Goal: Task Accomplishment & Management: Complete application form

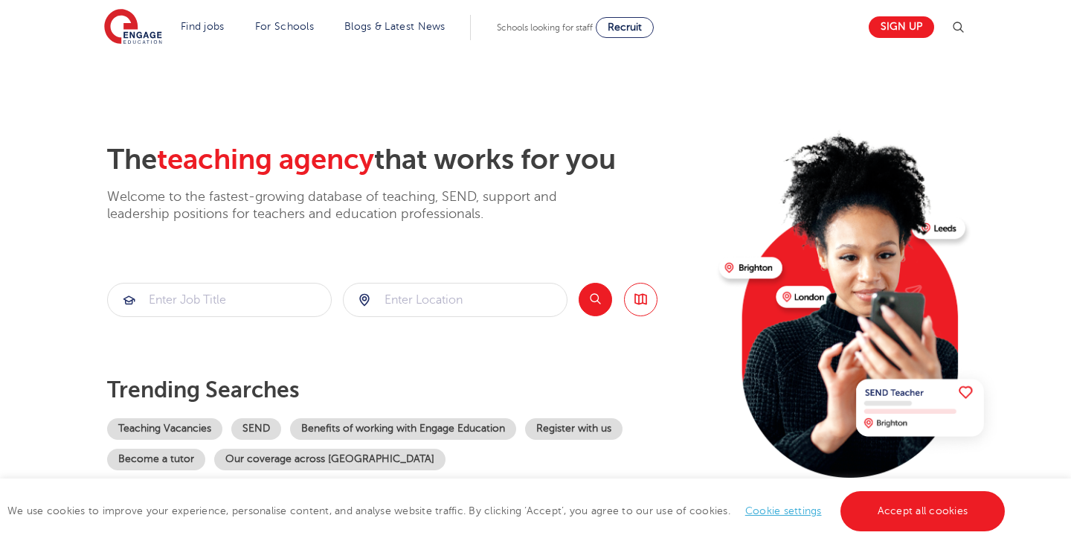
scroll to position [39, 0]
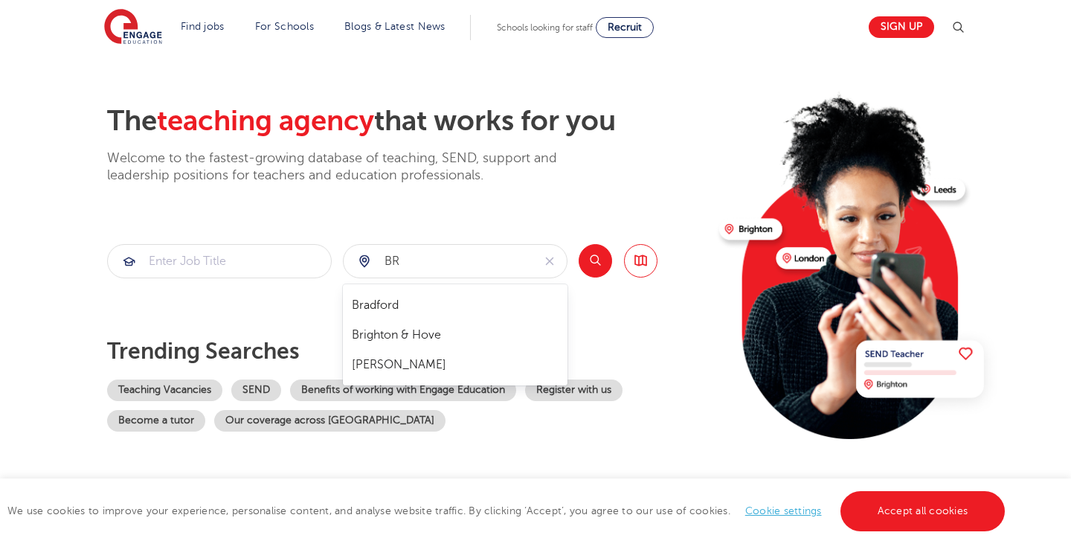
type input "B"
type input "L"
type input "G"
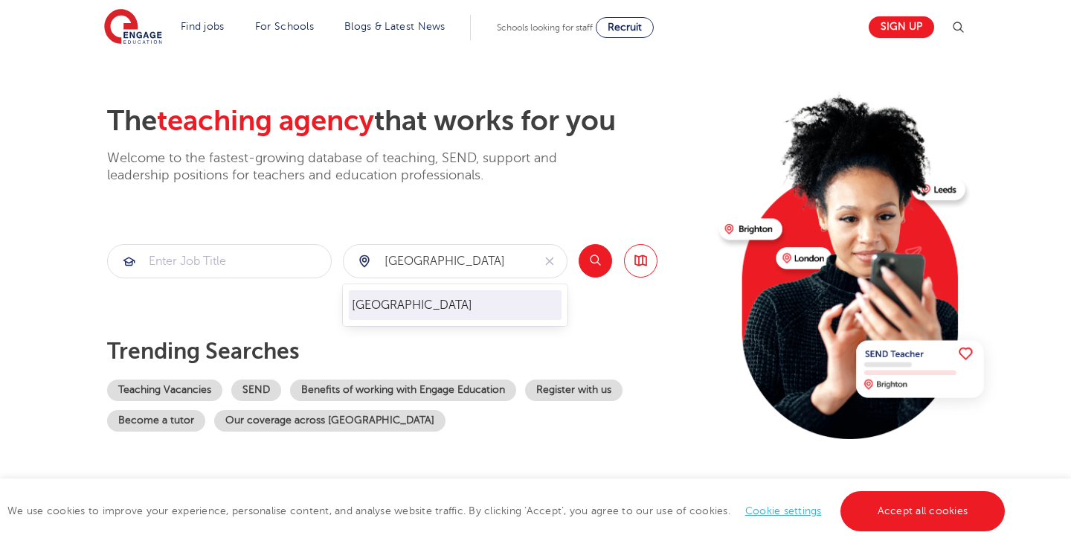
click at [463, 306] on li "[GEOGRAPHIC_DATA]" at bounding box center [455, 305] width 213 height 30
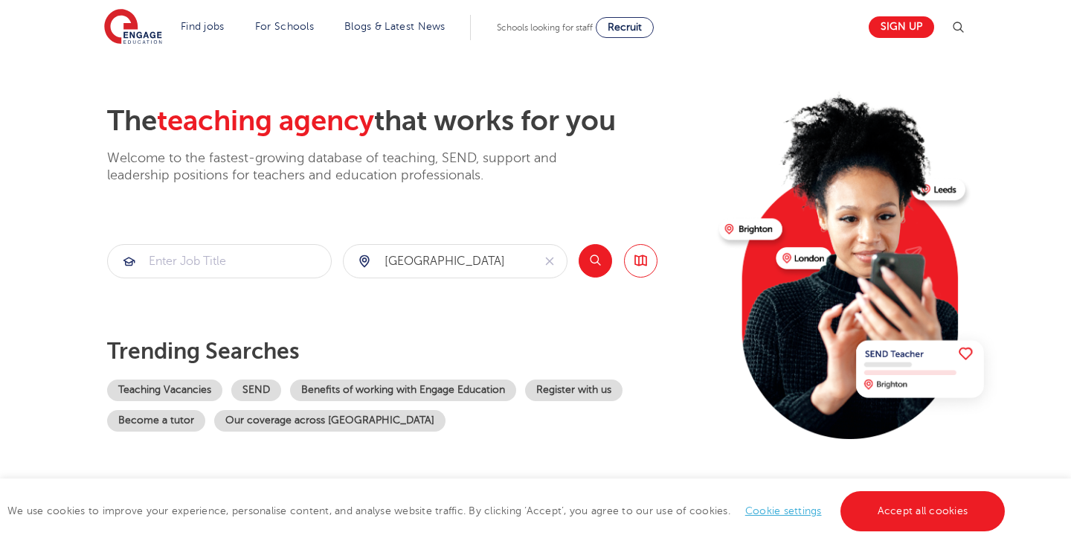
type input "[GEOGRAPHIC_DATA]"
click at [597, 263] on button "Search" at bounding box center [595, 260] width 33 height 33
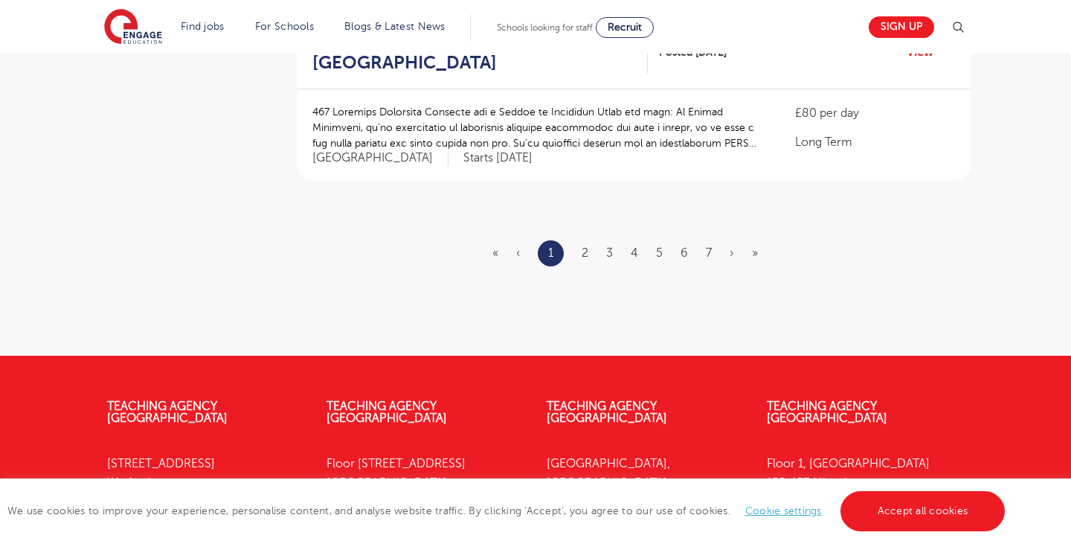
scroll to position [1871, 0]
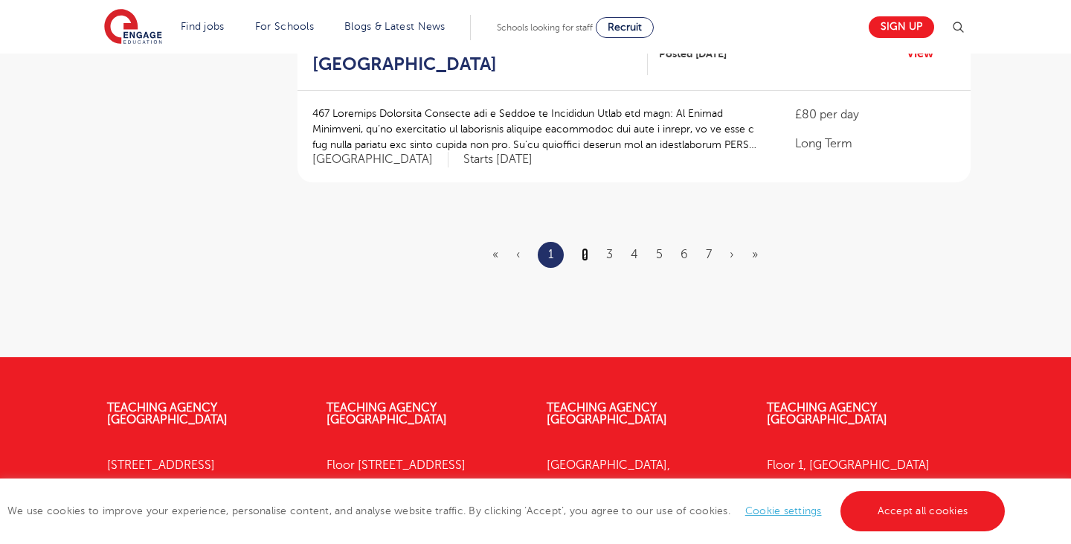
click at [583, 248] on link "2" at bounding box center [585, 254] width 7 height 13
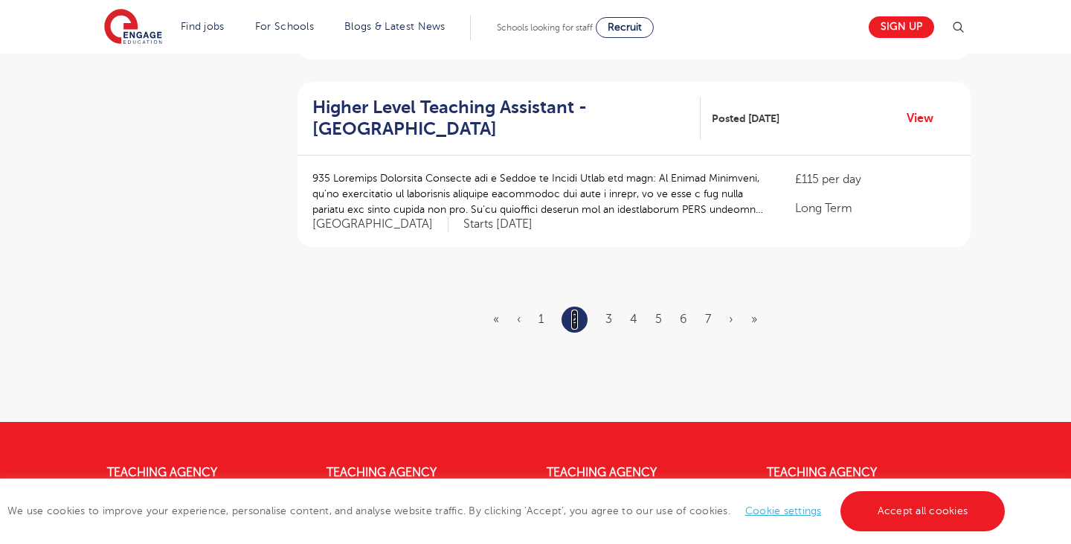
scroll to position [1805, 0]
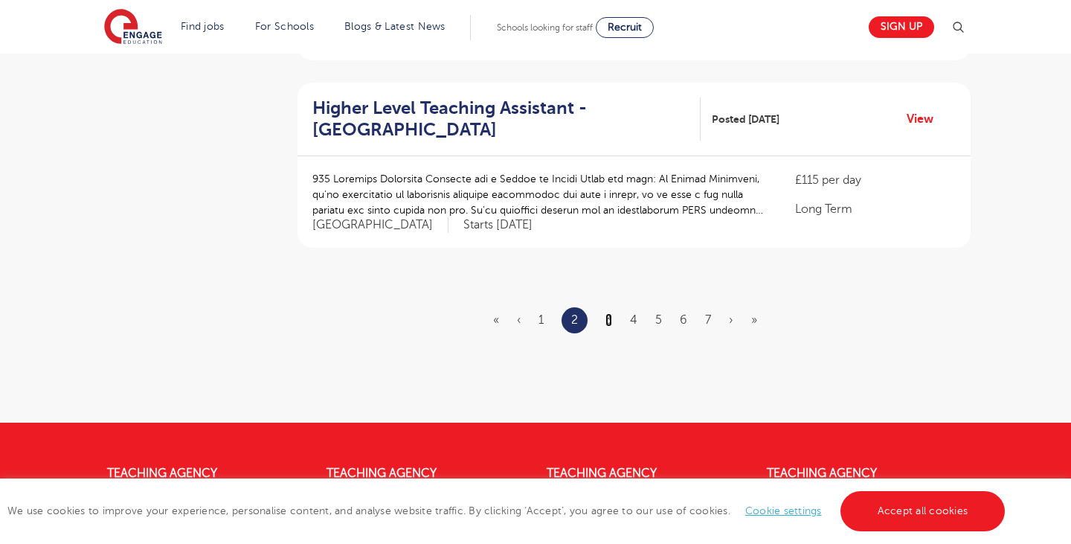
click at [609, 313] on link "3" at bounding box center [609, 319] width 7 height 13
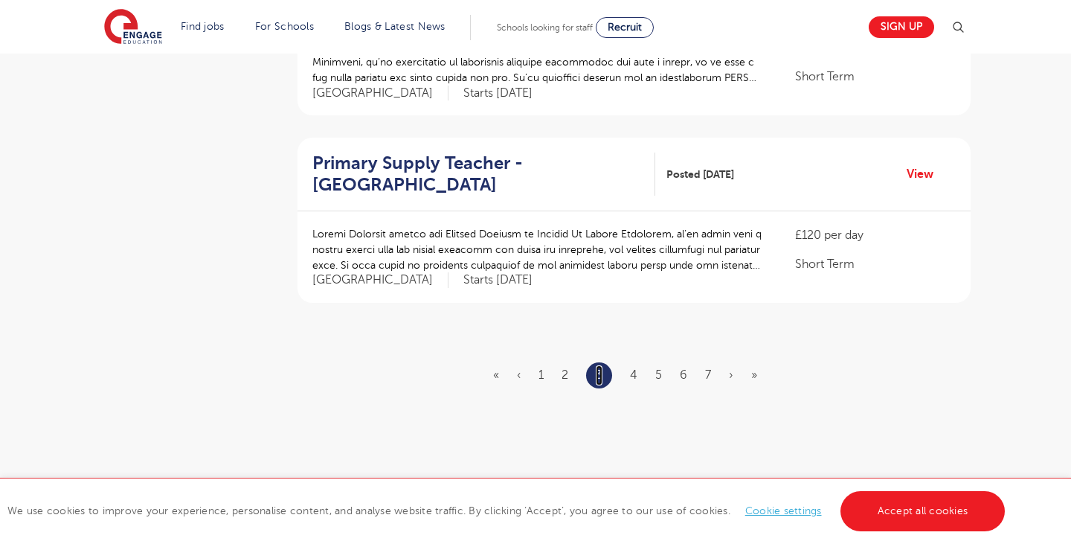
scroll to position [1750, 0]
click at [633, 369] on link "4" at bounding box center [633, 375] width 7 height 13
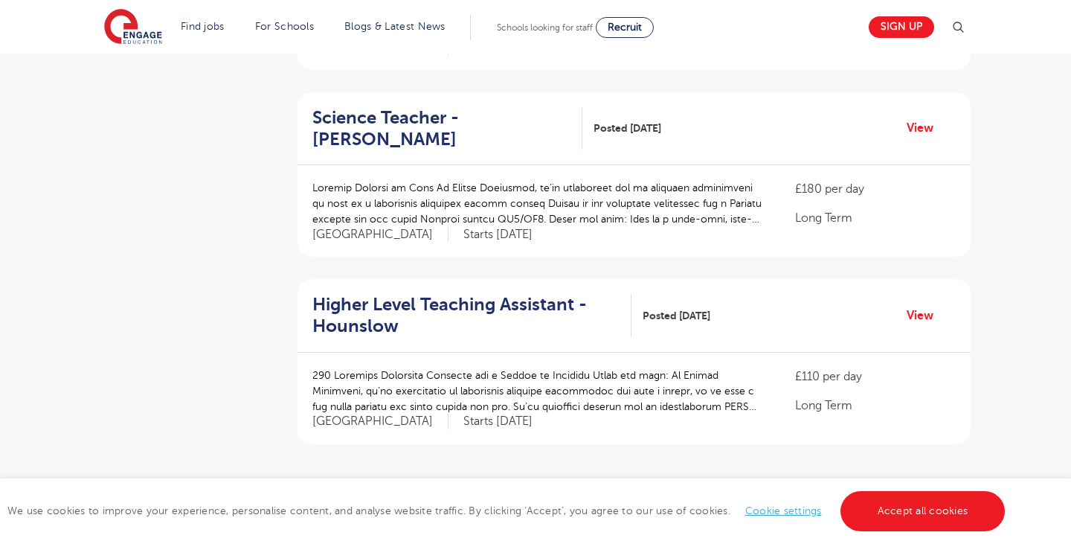
scroll to position [1738, 0]
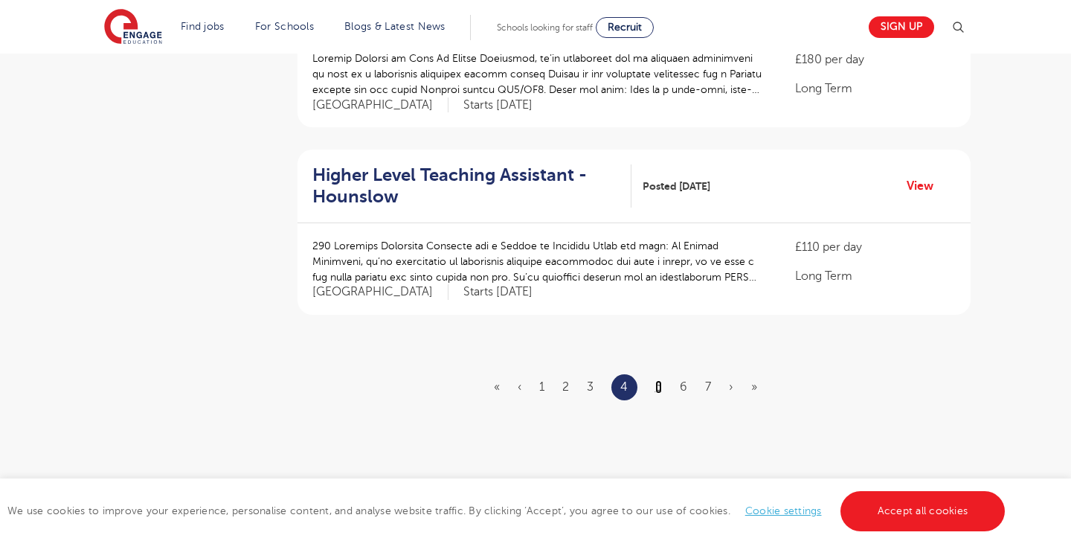
click at [660, 380] on link "5" at bounding box center [658, 386] width 7 height 13
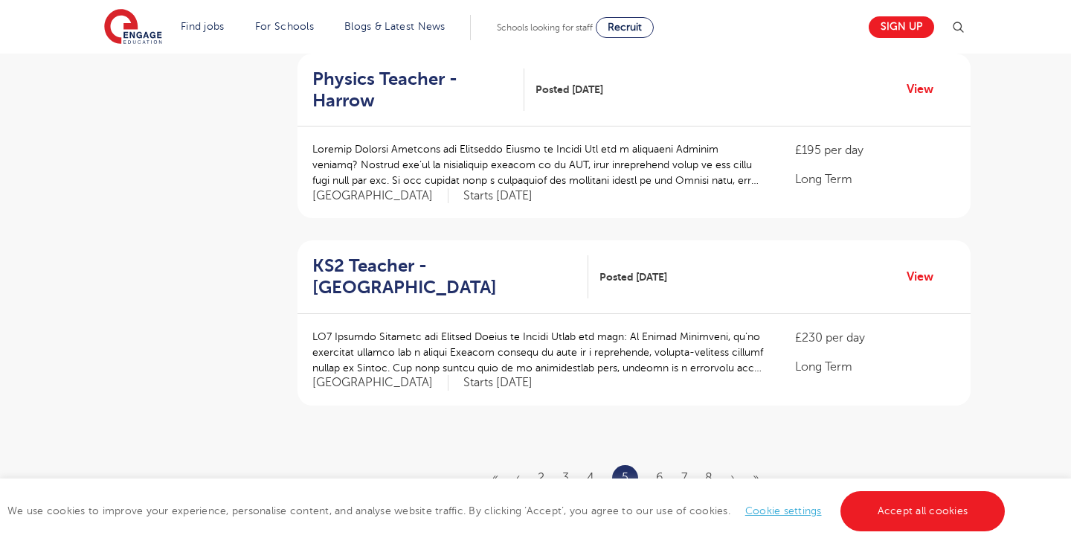
scroll to position [1647, 0]
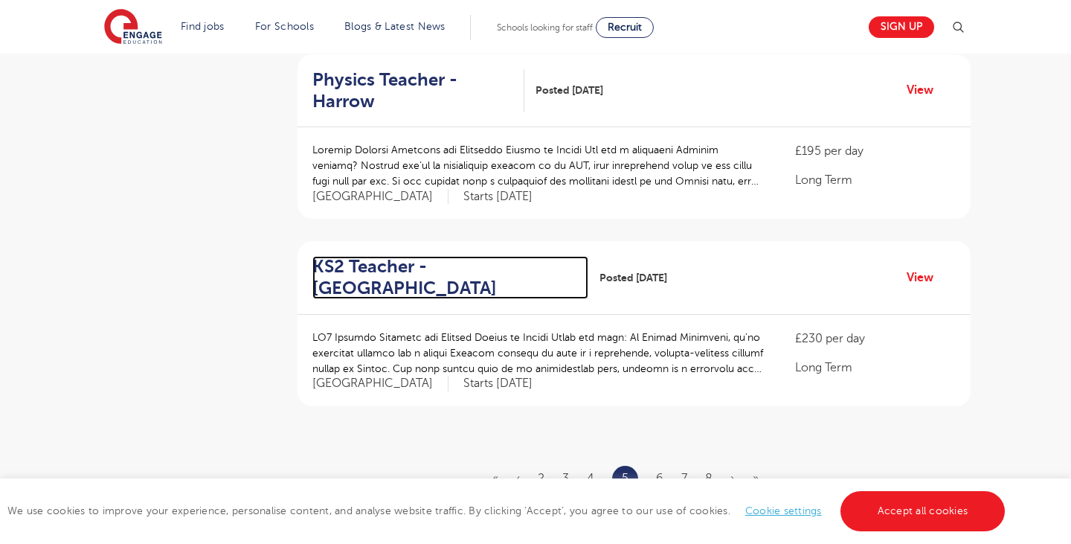
click at [382, 256] on h2 "KS2 Teacher - Lewisham" at bounding box center [444, 277] width 264 height 43
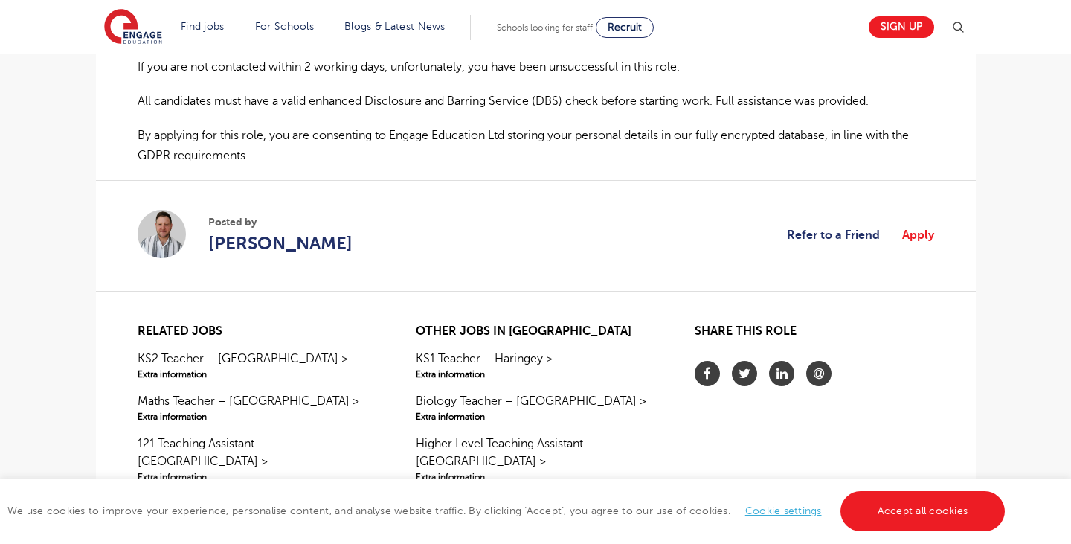
scroll to position [1074, 0]
click at [916, 226] on link "Apply" at bounding box center [918, 235] width 32 height 19
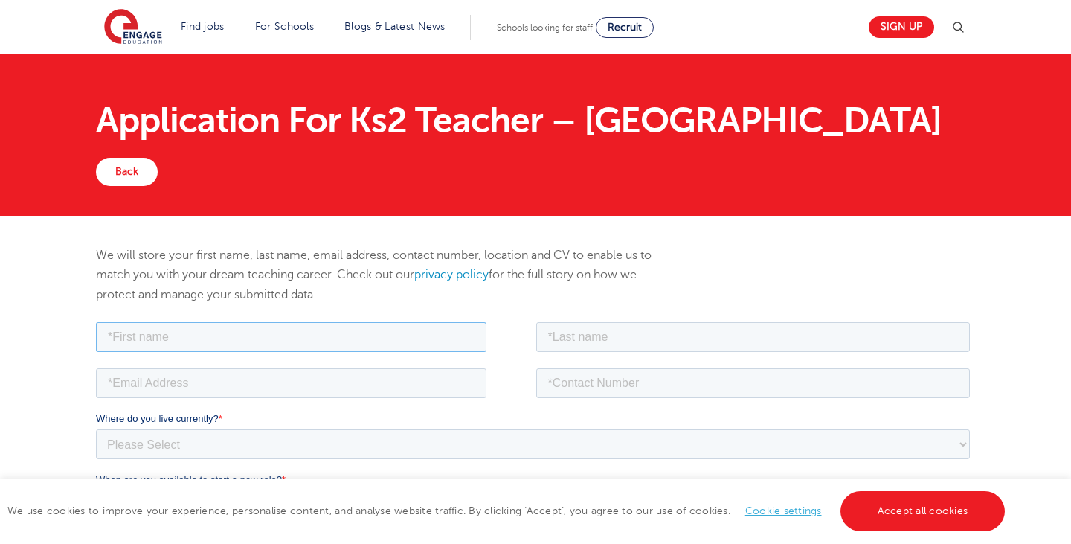
click at [278, 326] on input "text" at bounding box center [290, 336] width 391 height 30
type input "[PERSON_NAME]"
type input "Penning"
type input "hpenning26@gmail.com"
type input "07399456271"
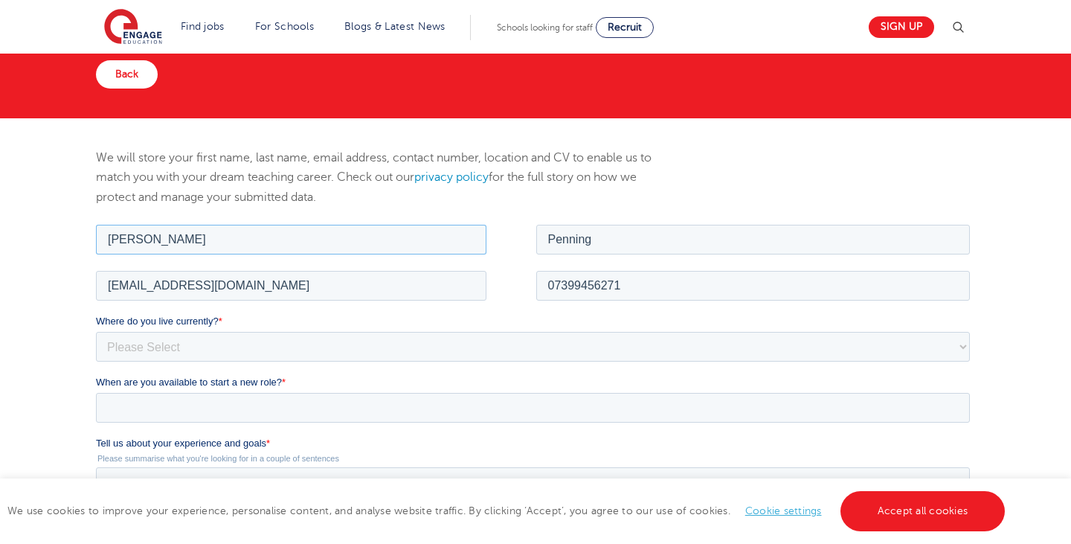
scroll to position [98, 0]
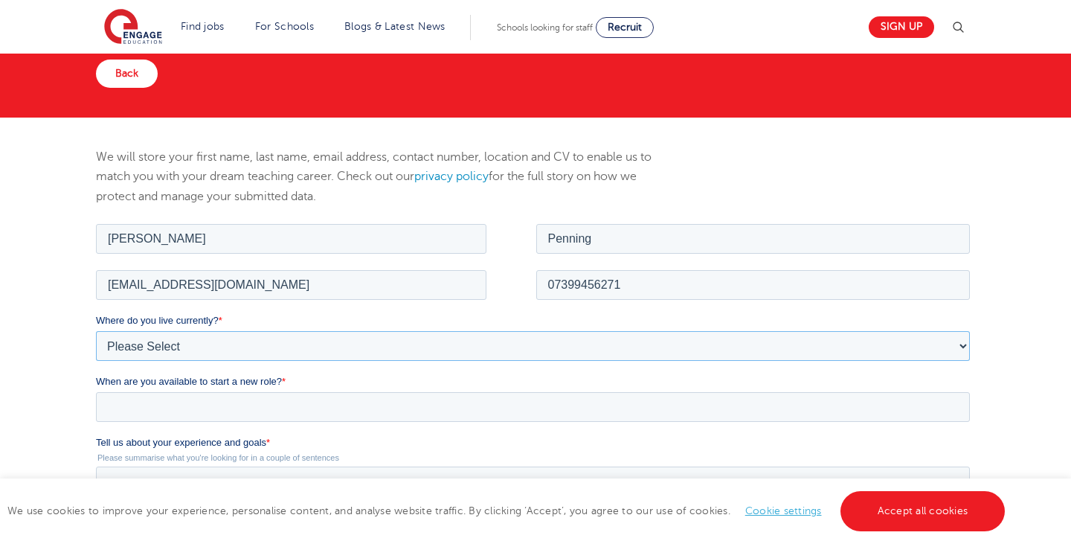
click at [308, 341] on select "Please Select UK Canada Ireland Australia New Zealand Europe USA South Africa J…" at bounding box center [532, 345] width 874 height 30
select select "UK"
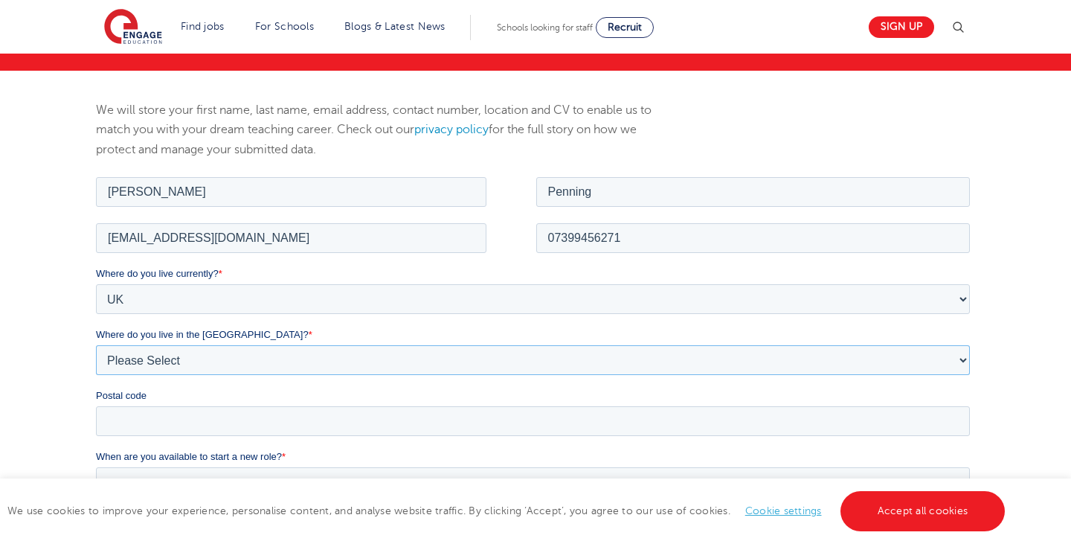
click at [235, 355] on select "Please Select Overseas Barnsley Bedfordshire Berkshire Bournemouth Bracknell Fo…" at bounding box center [532, 359] width 874 height 30
select select "London"
click at [76, 353] on div "We will store your first name, last name, email address, contact number, locati…" at bounding box center [535, 469] width 1071 height 796
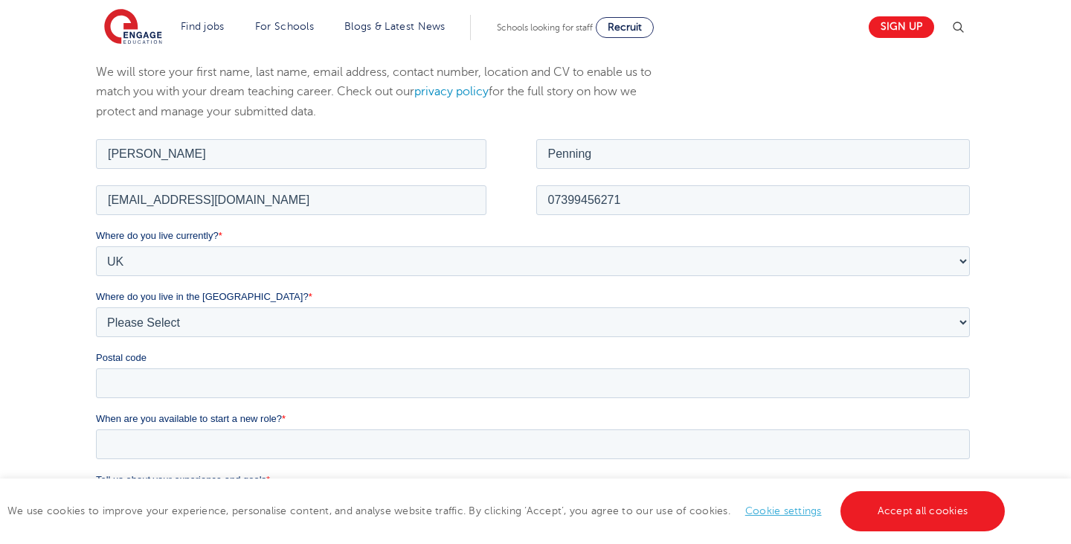
scroll to position [184, 0]
click at [126, 376] on input "Postal code" at bounding box center [532, 382] width 874 height 30
type input "BR14LH"
click at [4, 431] on div "We will store your first name, last name, email address, contact number, locati…" at bounding box center [535, 430] width 1071 height 796
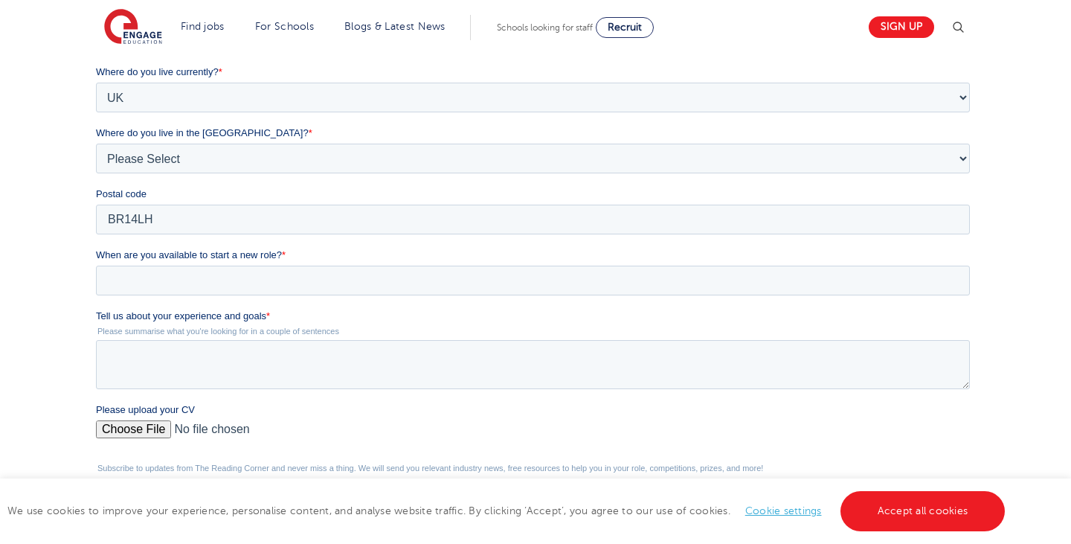
scroll to position [350, 0]
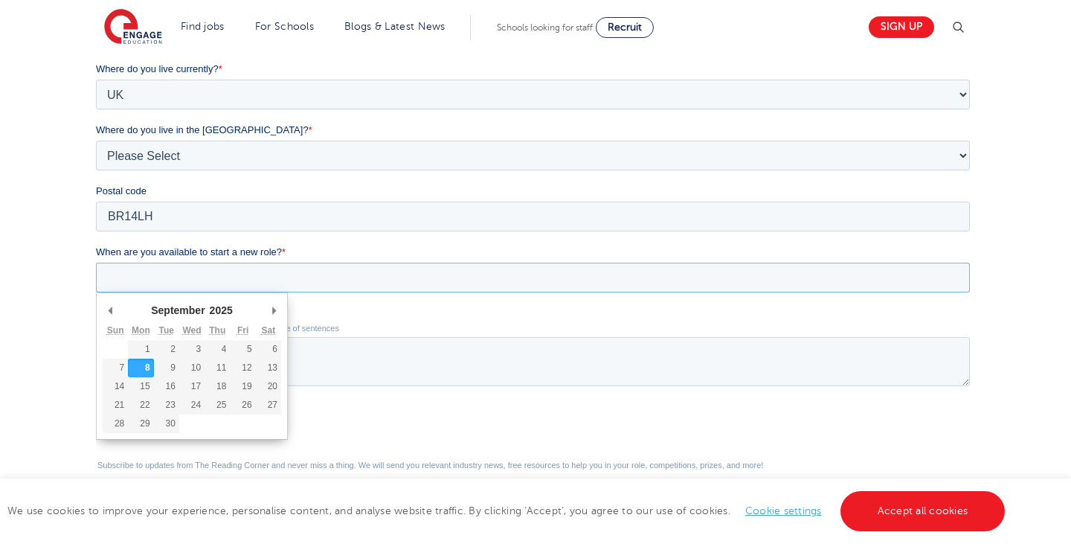
click at [161, 277] on input "When are you available to start a new role? *" at bounding box center [532, 278] width 874 height 30
type div "2025-09-28"
type input "2025/09/28"
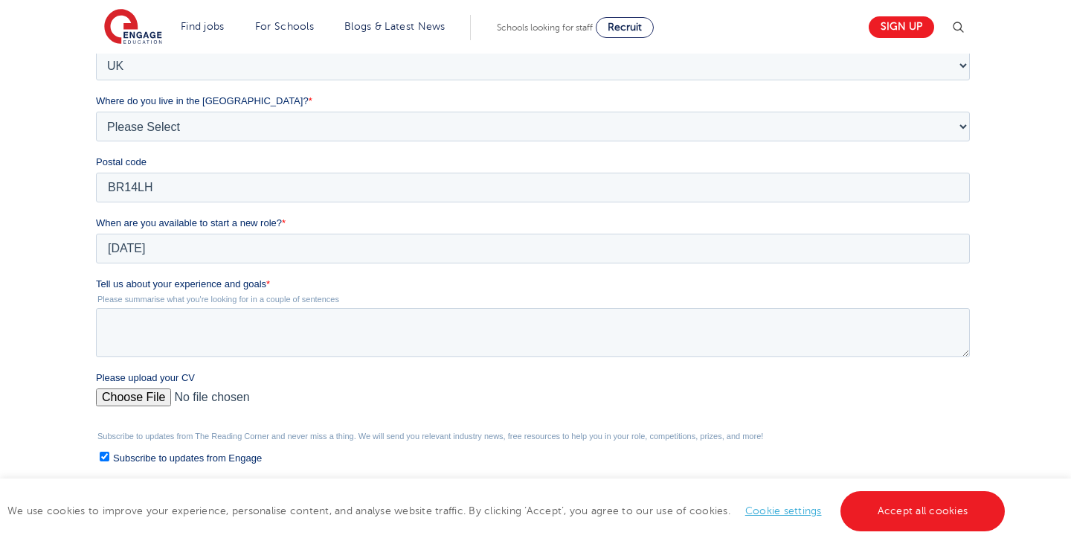
scroll to position [381, 0]
click at [161, 330] on textarea "Tell us about your experience and goals *" at bounding box center [532, 330] width 874 height 49
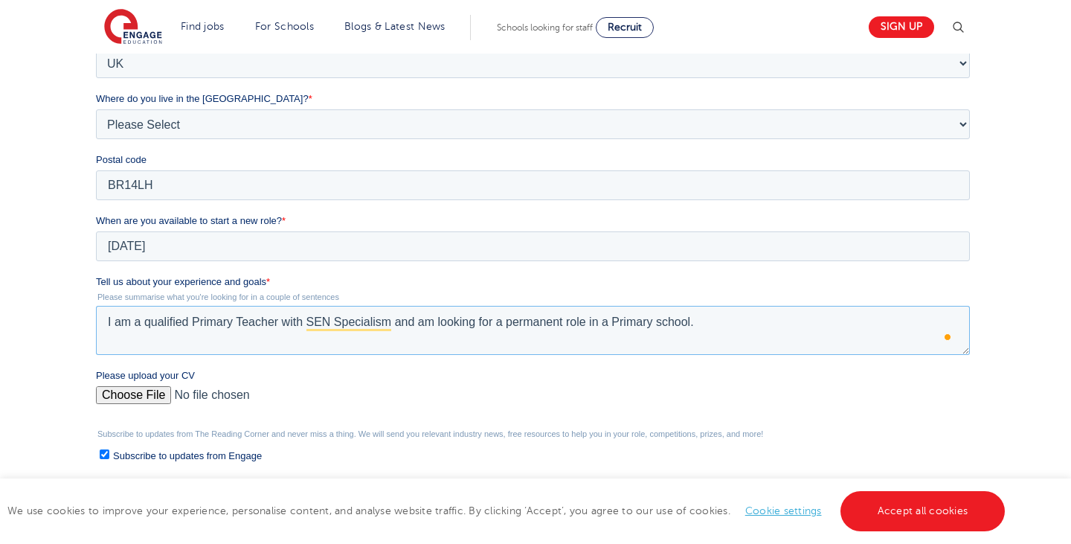
type textarea "I am a qualified Primary Teacher with SEN Specialism and am looking for a perma…"
click at [120, 400] on input "Please upload your CV" at bounding box center [532, 401] width 874 height 30
type input "C:\fakepath\CV 06:25.pdf"
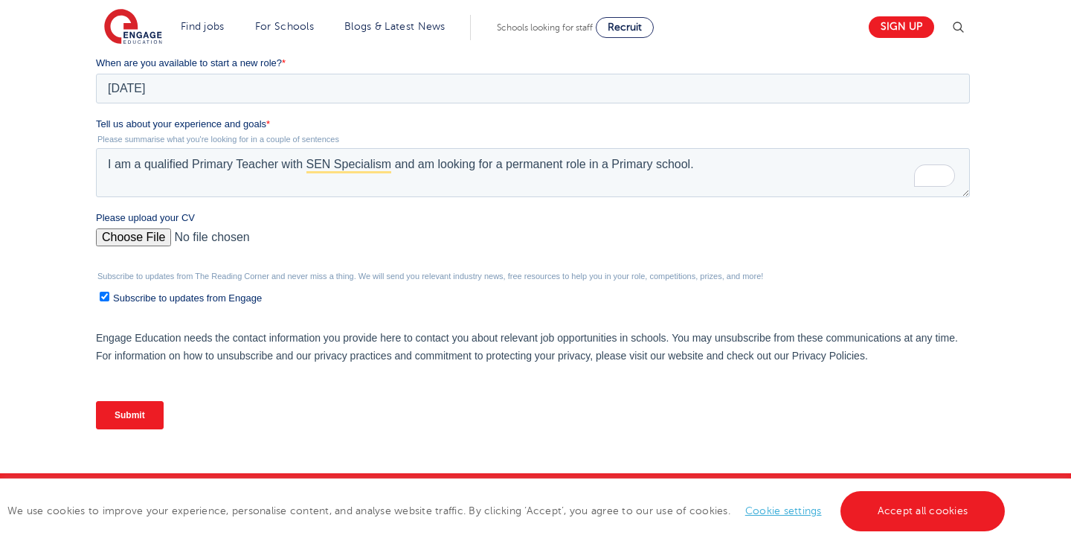
click at [137, 413] on input "Submit" at bounding box center [129, 415] width 68 height 28
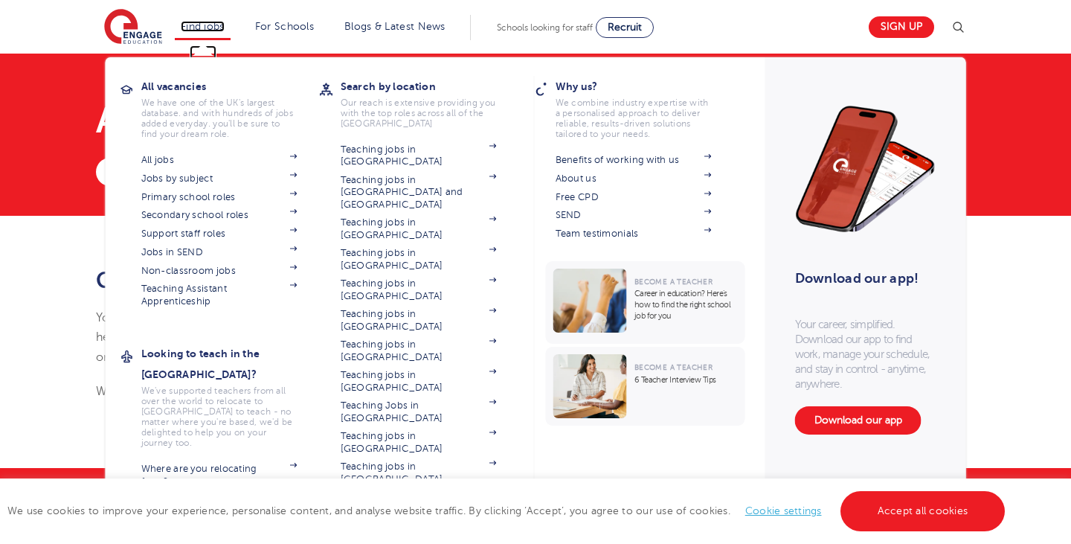
click at [207, 26] on link "Find jobs" at bounding box center [203, 26] width 44 height 11
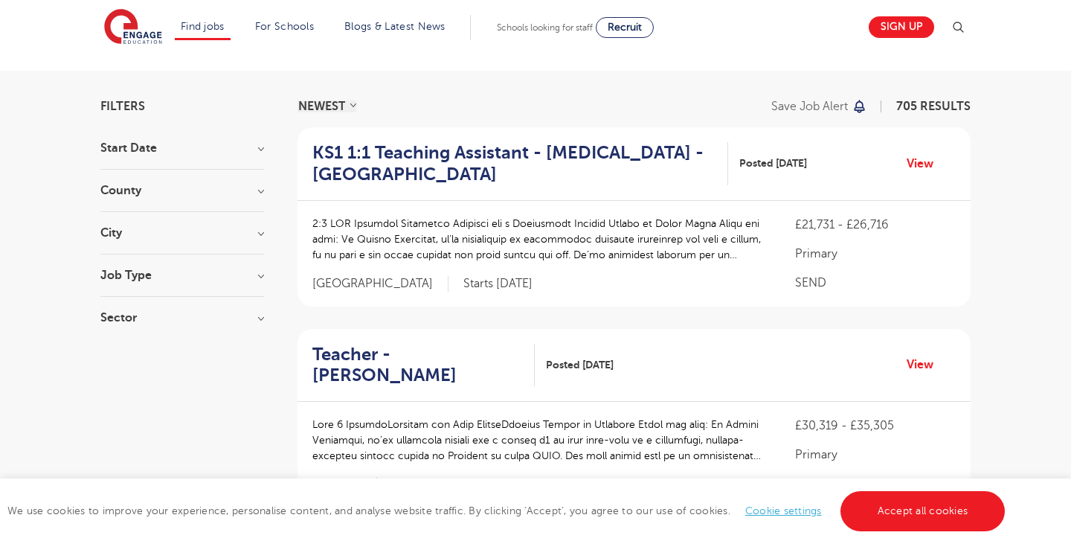
scroll to position [76, 0]
click at [135, 234] on h3 "City" at bounding box center [182, 234] width 164 height 12
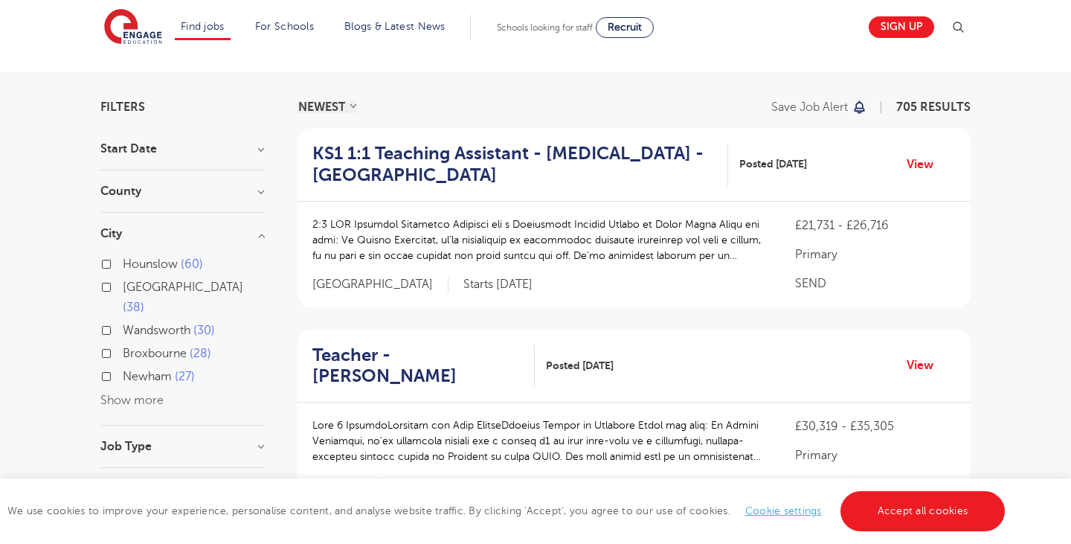
click at [120, 394] on button "Show more" at bounding box center [131, 400] width 63 height 13
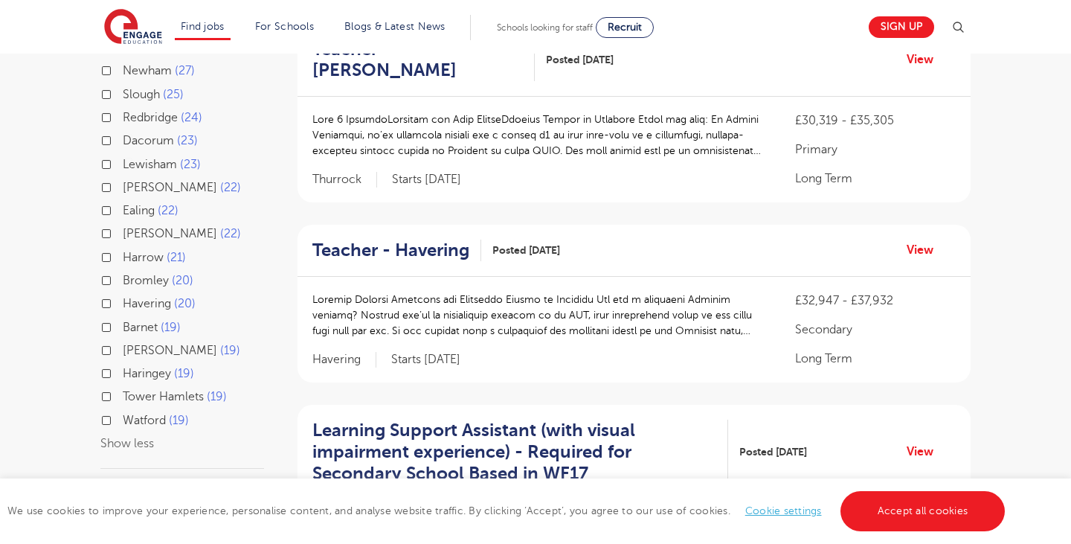
scroll to position [327, 0]
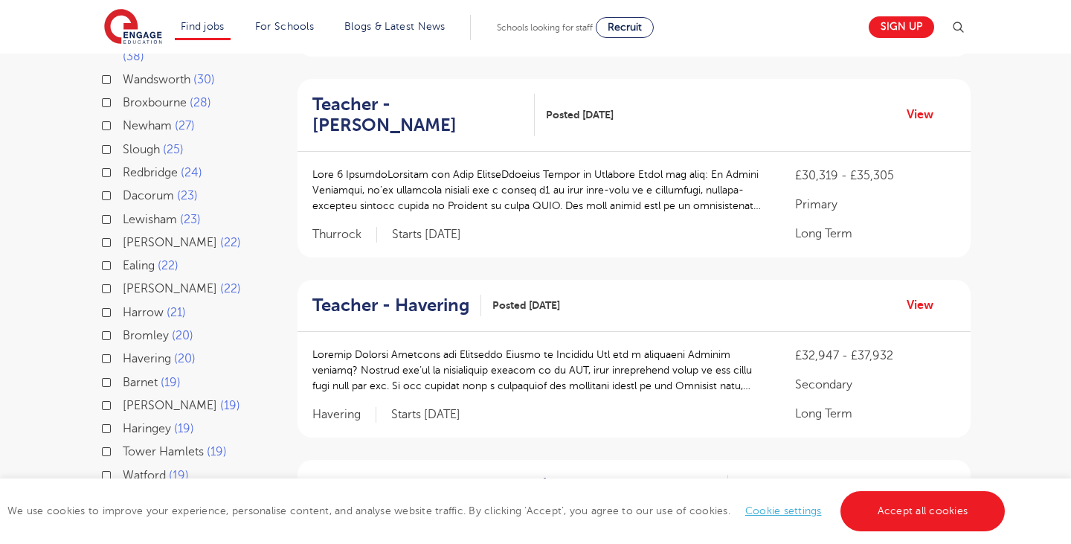
click at [147, 213] on span "Lewisham" at bounding box center [150, 219] width 54 height 13
click at [132, 213] on input "Lewisham 23" at bounding box center [128, 218] width 10 height 10
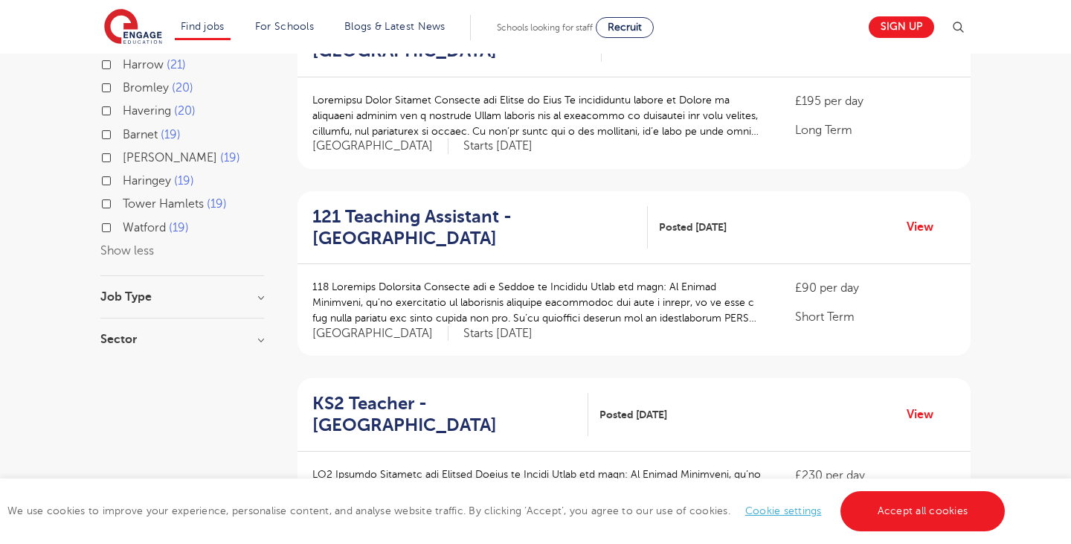
scroll to position [574, 0]
click at [135, 292] on h3 "Job Type" at bounding box center [182, 298] width 164 height 12
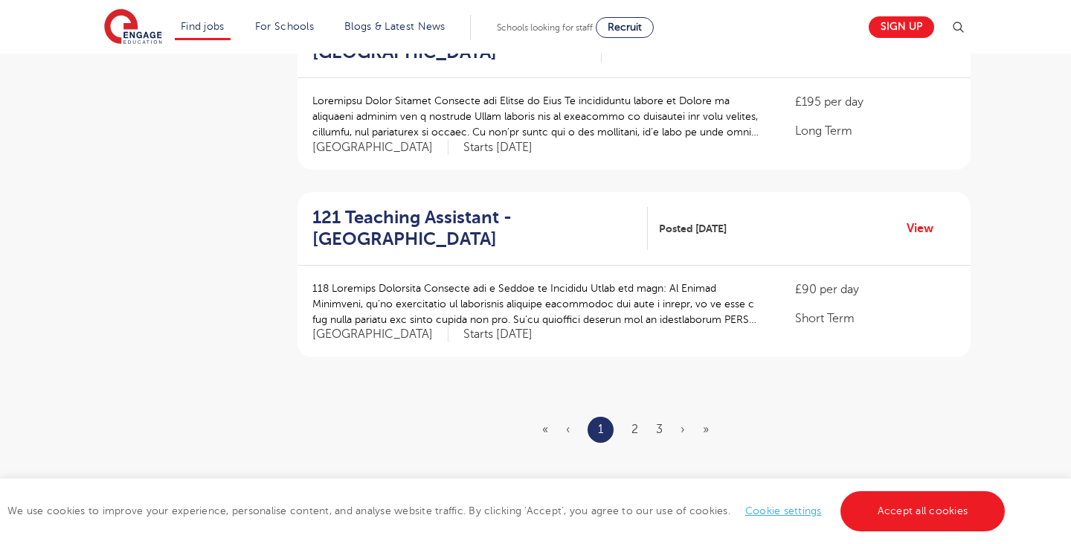
scroll to position [1695, 0]
click at [632, 423] on link "2" at bounding box center [635, 429] width 7 height 13
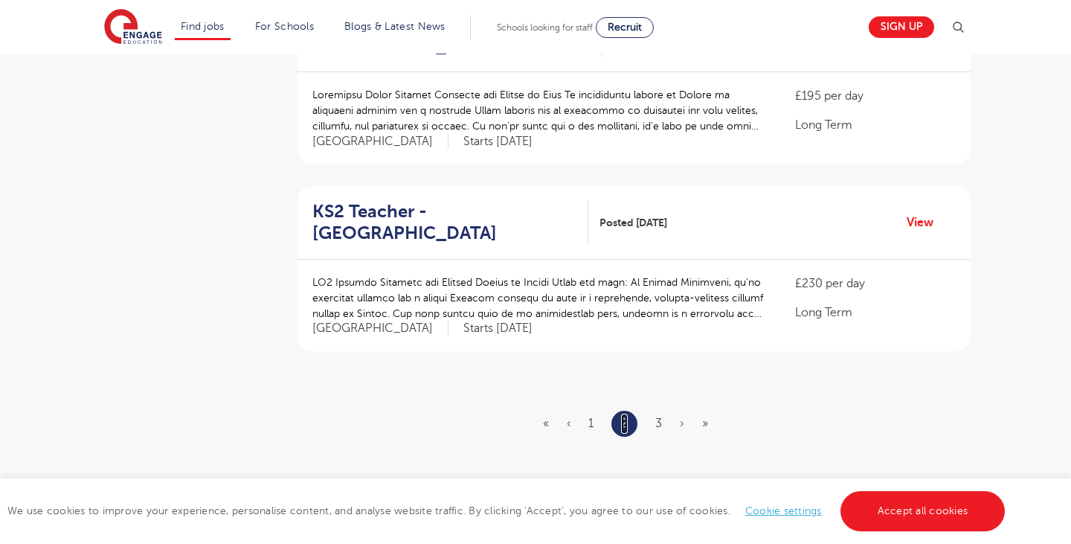
scroll to position [1701, 0]
click at [658, 417] on link "3" at bounding box center [658, 423] width 7 height 13
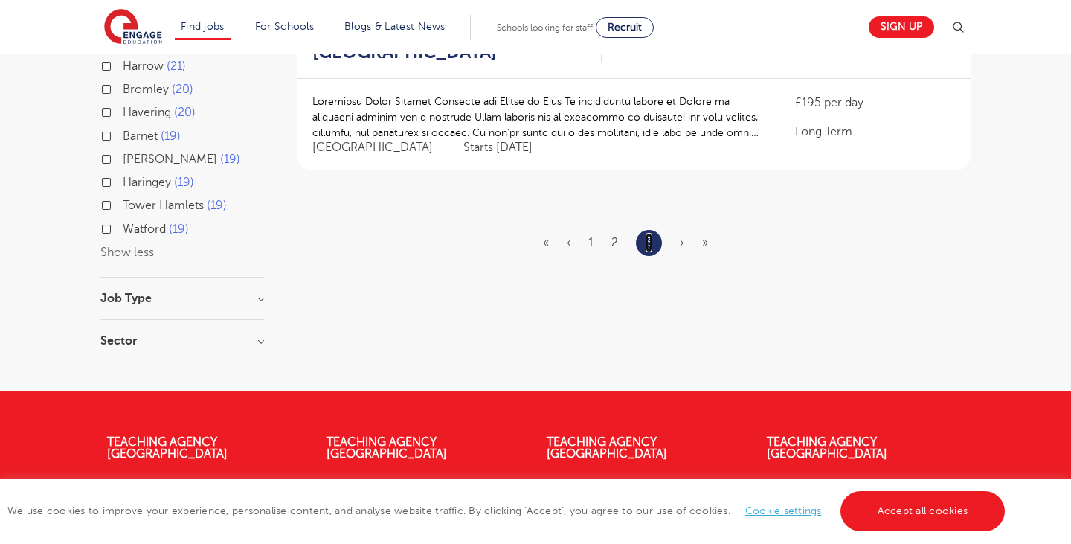
scroll to position [572, 0]
